Goal: Check status: Check status

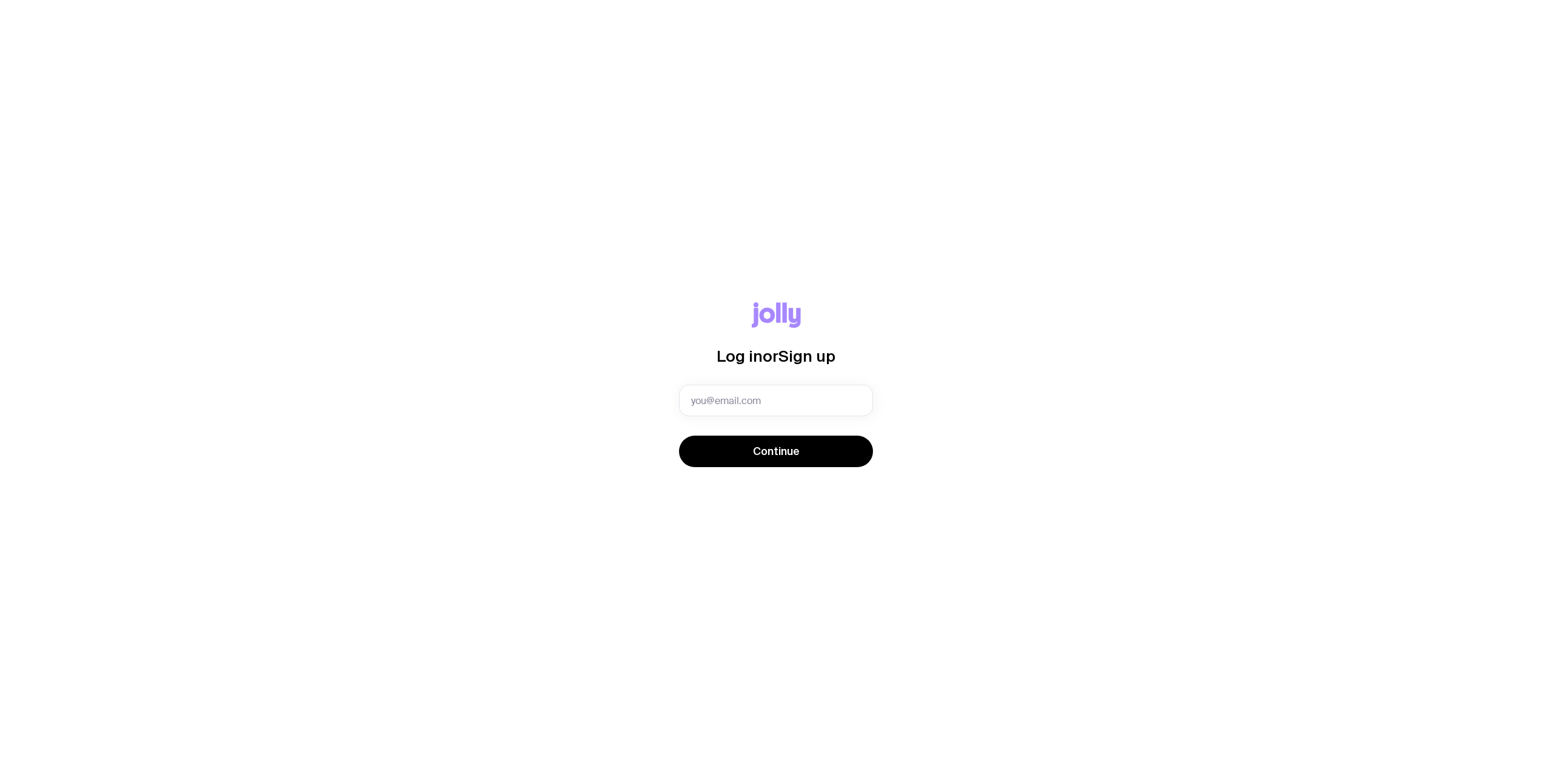
click at [0, 783] on com-1password-button at bounding box center [0, 784] width 0 height 0
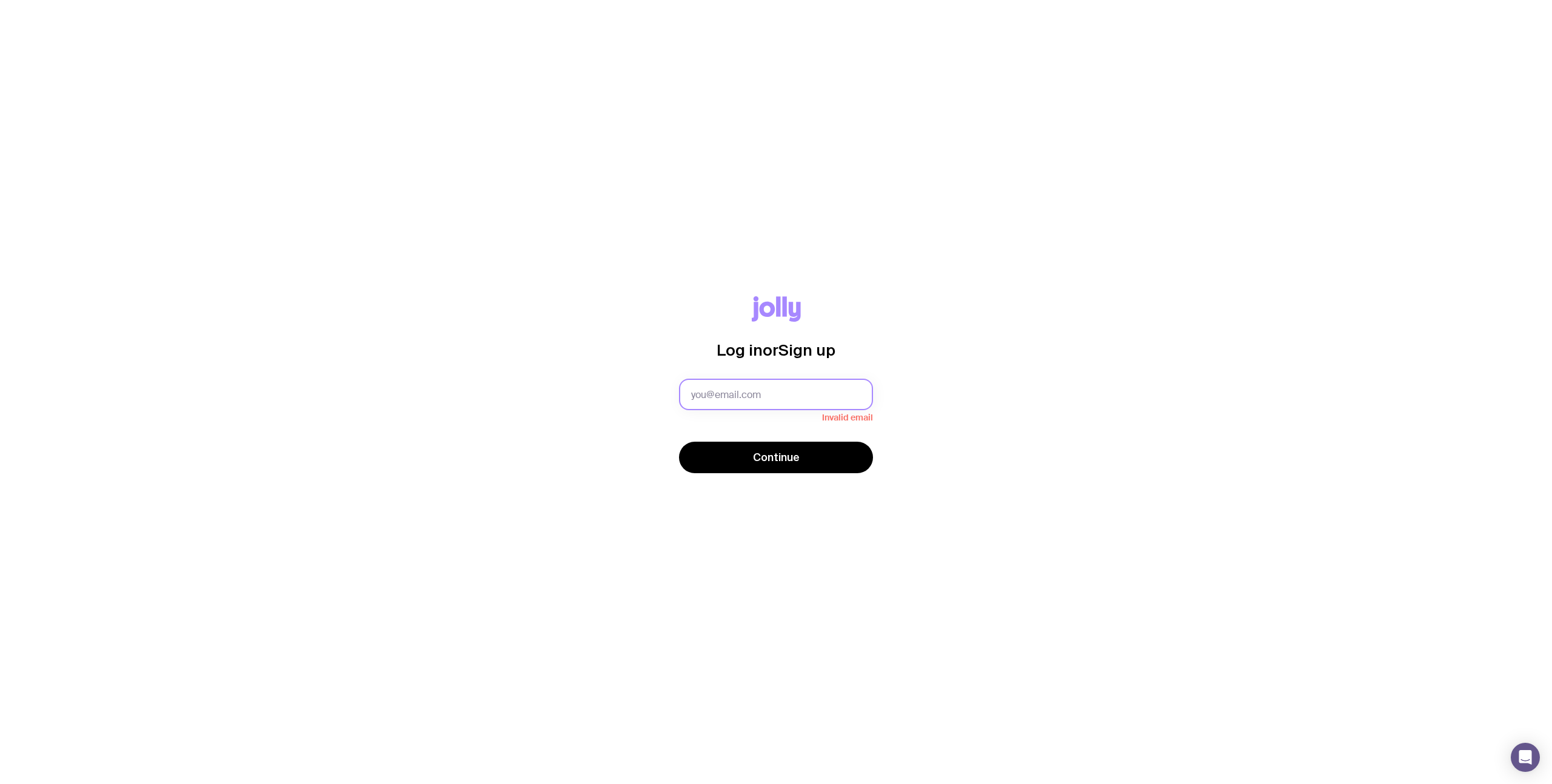
type input "[PERSON_NAME][EMAIL_ADDRESS][PERSON_NAME][DOMAIN_NAME]"
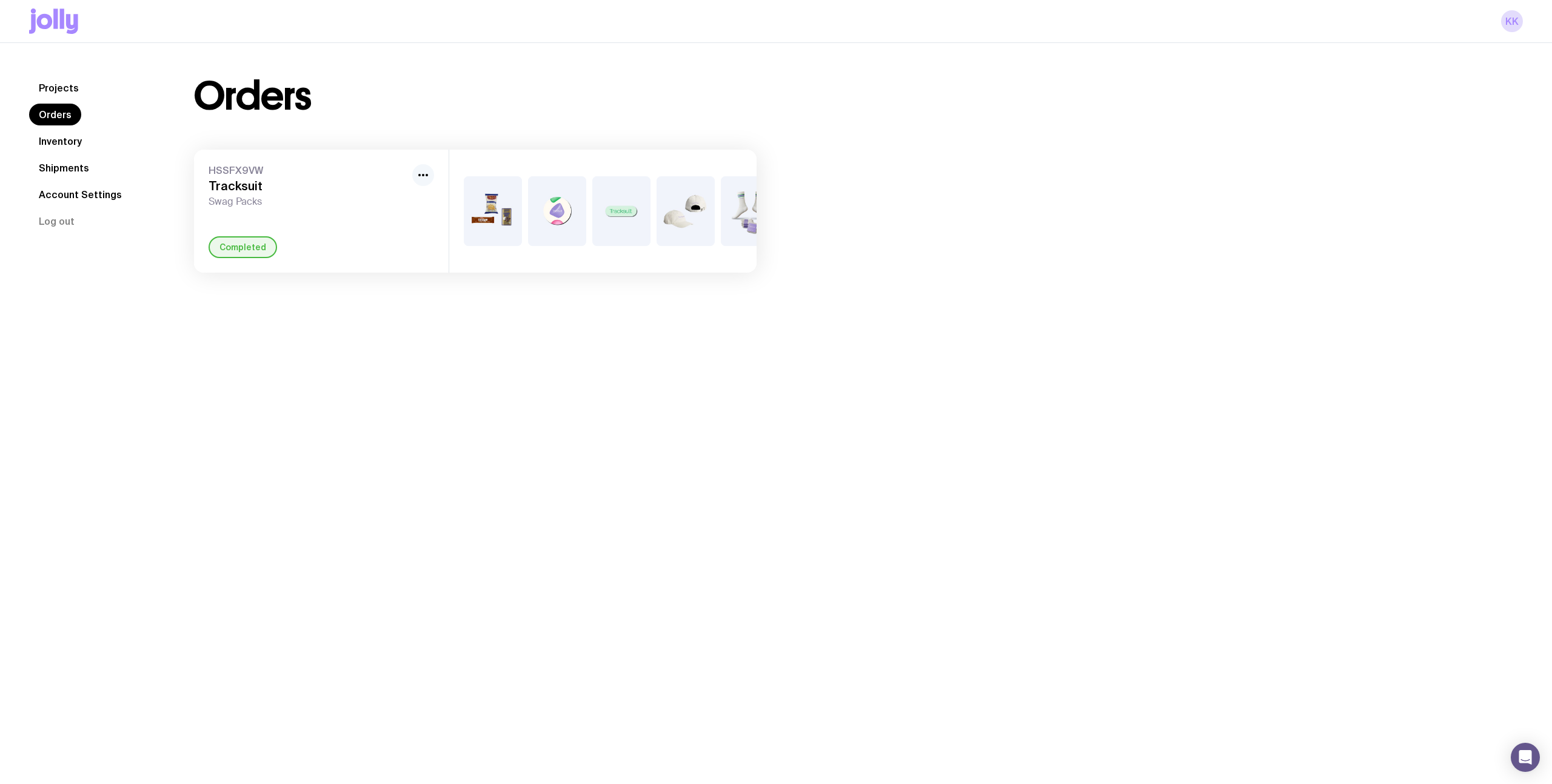
click at [418, 179] on icon "button" at bounding box center [423, 175] width 15 height 15
click at [252, 225] on div "HSSFX9VW Tracksuit Swag Packs Rename Completed" at bounding box center [322, 211] width 255 height 123
click at [83, 169] on link "Shipments" at bounding box center [64, 167] width 69 height 22
